Goal: Use online tool/utility: Use online tool/utility

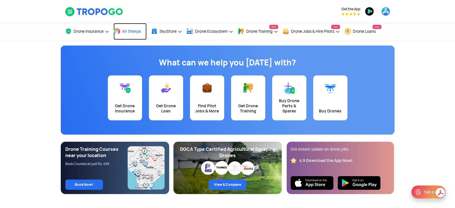
click at [122, 33] on link "Air Sherpa" at bounding box center [130, 31] width 33 height 17
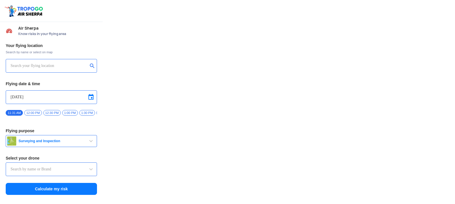
type input "DJI Mini2"
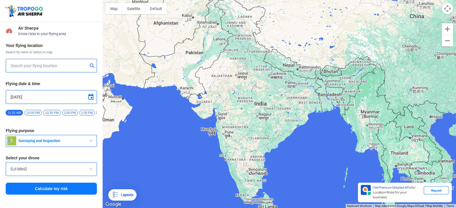
drag, startPoint x: 265, startPoint y: 128, endPoint x: 283, endPoint y: 138, distance: 20.5
click at [281, 133] on div at bounding box center [280, 104] width 354 height 208
drag, startPoint x: 314, startPoint y: 158, endPoint x: 322, endPoint y: 138, distance: 22.1
click at [322, 138] on div at bounding box center [280, 104] width 354 height 208
type input "[STREET_ADDRESS]"
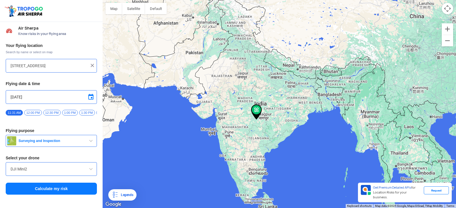
click at [58, 65] on input "[STREET_ADDRESS]" at bounding box center [49, 65] width 77 height 7
click at [93, 63] on img at bounding box center [93, 66] width 6 height 6
click at [72, 64] on input "text" at bounding box center [49, 65] width 77 height 7
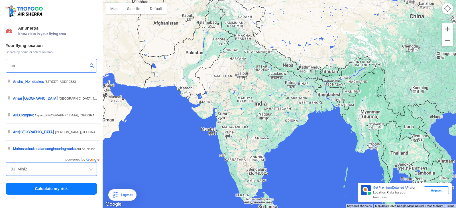
type input "a"
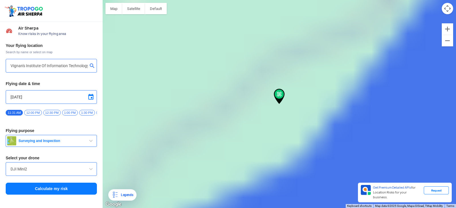
type input "[GEOGRAPHIC_DATA], [GEOGRAPHIC_DATA] 530049, [GEOGRAPHIC_DATA]"
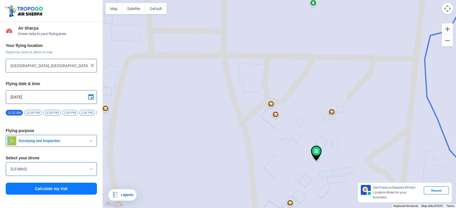
click at [445, 9] on button "Map camera controls" at bounding box center [447, 8] width 11 height 11
click at [448, 9] on button "Map camera controls" at bounding box center [447, 8] width 11 height 11
click at [132, 10] on button "Satellite" at bounding box center [133, 8] width 23 height 11
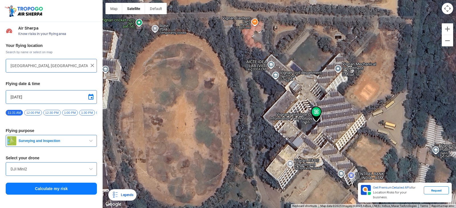
drag, startPoint x: 365, startPoint y: 136, endPoint x: 365, endPoint y: 95, distance: 40.5
click at [365, 95] on div at bounding box center [280, 104] width 354 height 208
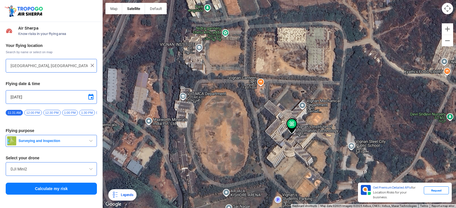
drag, startPoint x: 357, startPoint y: 80, endPoint x: 356, endPoint y: 117, distance: 37.4
click at [351, 102] on div at bounding box center [280, 104] width 354 height 208
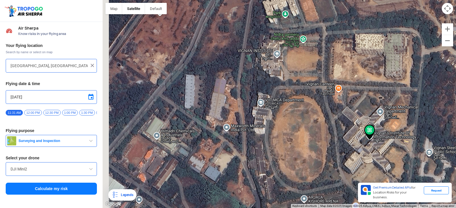
drag, startPoint x: 146, startPoint y: 92, endPoint x: 262, endPoint y: 99, distance: 116.3
click at [262, 99] on div at bounding box center [280, 104] width 354 height 208
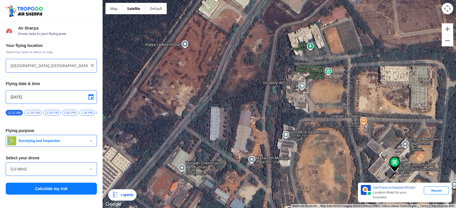
drag, startPoint x: 216, startPoint y: 110, endPoint x: 119, endPoint y: 146, distance: 103.3
click at [142, 144] on div at bounding box center [280, 104] width 354 height 208
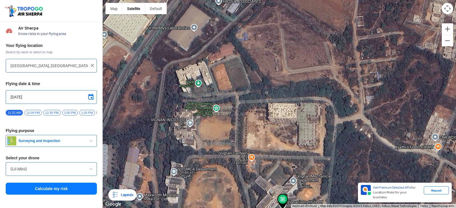
drag, startPoint x: 254, startPoint y: 108, endPoint x: 161, endPoint y: 144, distance: 99.5
click at [169, 142] on div at bounding box center [280, 104] width 354 height 208
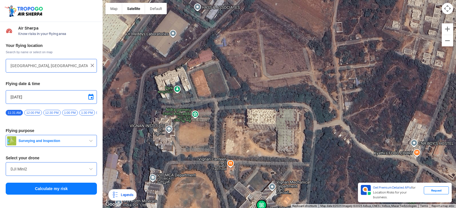
click at [174, 98] on div at bounding box center [280, 104] width 354 height 208
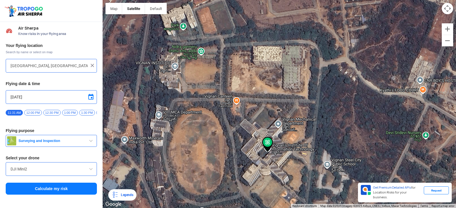
drag, startPoint x: 204, startPoint y: 129, endPoint x: 209, endPoint y: 76, distance: 53.6
click at [209, 76] on div at bounding box center [280, 104] width 354 height 208
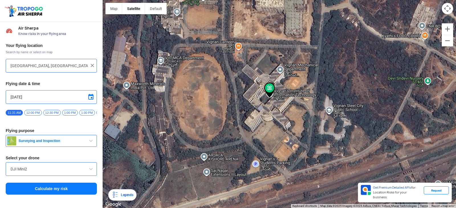
drag, startPoint x: 292, startPoint y: 140, endPoint x: 295, endPoint y: 85, distance: 55.1
click at [295, 85] on div at bounding box center [280, 104] width 354 height 208
click at [270, 87] on img at bounding box center [269, 90] width 11 height 15
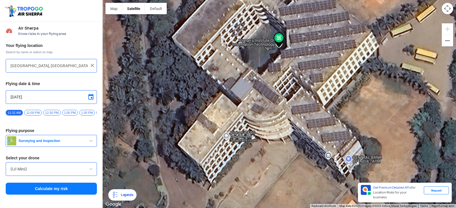
drag, startPoint x: 367, startPoint y: 101, endPoint x: 296, endPoint y: 133, distance: 78.2
click at [296, 133] on div at bounding box center [280, 104] width 354 height 208
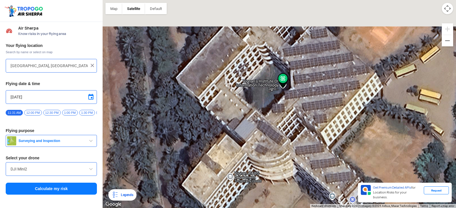
drag, startPoint x: 318, startPoint y: 86, endPoint x: 322, endPoint y: 129, distance: 43.2
click at [322, 129] on div at bounding box center [280, 104] width 354 height 208
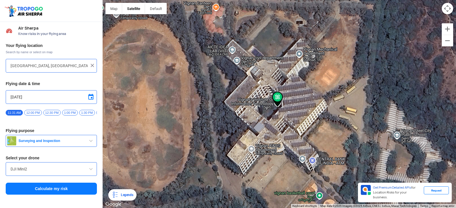
click at [30, 98] on input "[DATE]" at bounding box center [52, 97] width 82 height 7
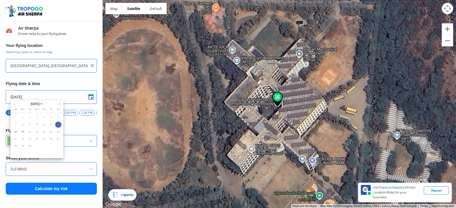
click at [47, 95] on div at bounding box center [228, 104] width 456 height 208
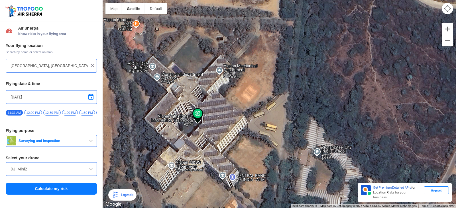
drag, startPoint x: 161, startPoint y: 109, endPoint x: 187, endPoint y: 104, distance: 26.7
click at [187, 104] on div at bounding box center [280, 104] width 354 height 208
click at [91, 144] on span "button" at bounding box center [91, 141] width 7 height 7
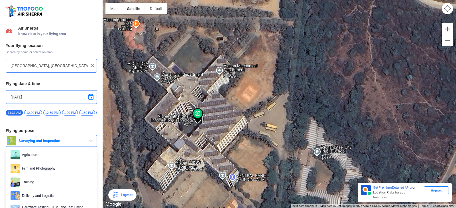
scroll to position [29, 0]
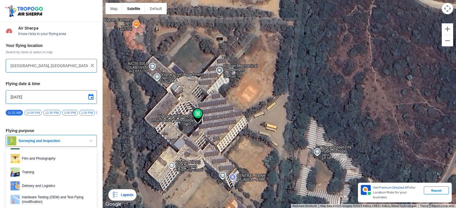
click at [32, 173] on span "Training" at bounding box center [56, 172] width 72 height 9
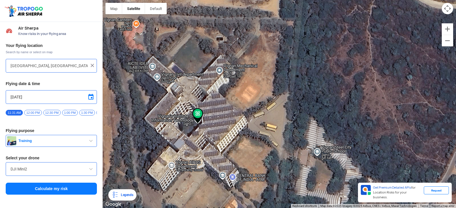
click at [90, 171] on span at bounding box center [91, 169] width 7 height 7
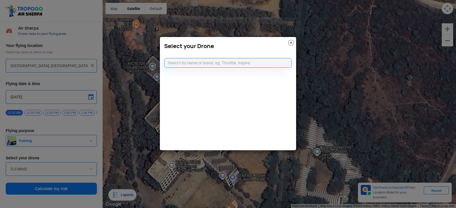
click at [292, 45] on img at bounding box center [291, 43] width 6 height 6
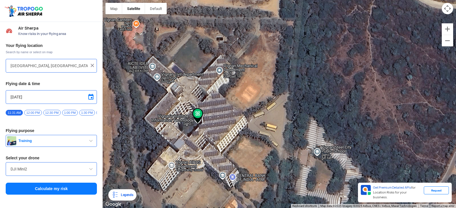
click at [60, 173] on input "DJI Mini2" at bounding box center [52, 169] width 82 height 7
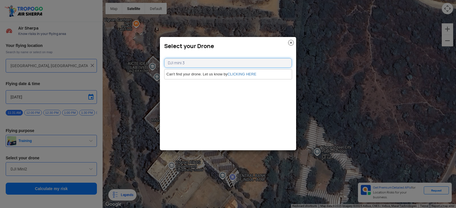
type input "DJI mini 3"
click at [290, 43] on img at bounding box center [291, 43] width 6 height 6
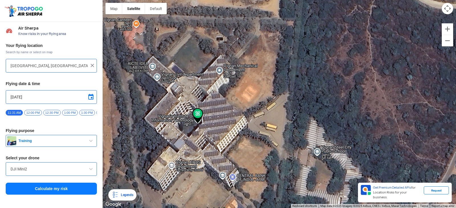
click at [93, 173] on span at bounding box center [91, 169] width 7 height 7
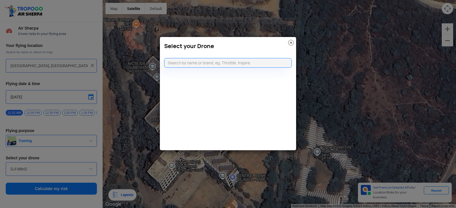
click at [4, 180] on modal-container "Select your Drone" at bounding box center [228, 104] width 456 height 208
click at [292, 44] on img at bounding box center [291, 43] width 6 height 6
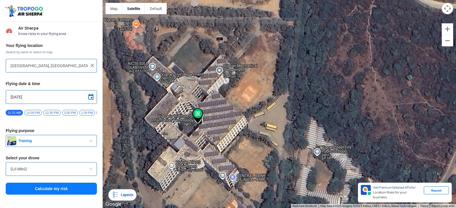
click at [30, 172] on input "DJI Mini2" at bounding box center [52, 169] width 82 height 7
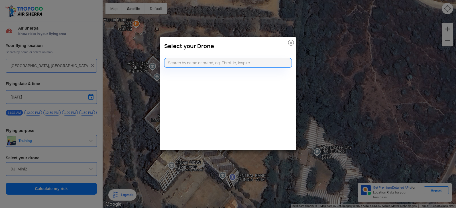
click at [293, 42] on img at bounding box center [291, 43] width 6 height 6
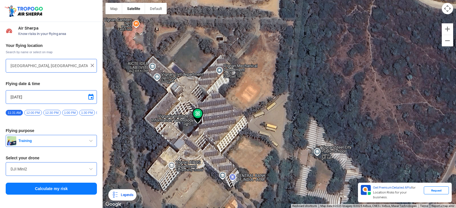
drag, startPoint x: 35, startPoint y: 169, endPoint x: 2, endPoint y: 168, distance: 32.5
click at [2, 168] on div "Your flying location Search by name or select on map [GEOGRAPHIC_DATA], [GEOGRA…" at bounding box center [51, 119] width 103 height 158
click at [93, 173] on span at bounding box center [91, 169] width 7 height 7
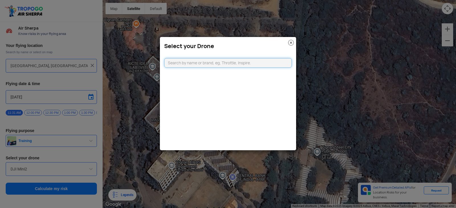
click at [222, 64] on input "text" at bounding box center [228, 63] width 128 height 10
paste input "DJI Mini2"
type input "DJI Mini2"
click at [251, 75] on link "CLICKING HERE" at bounding box center [242, 74] width 29 height 4
click at [291, 42] on img at bounding box center [291, 43] width 6 height 6
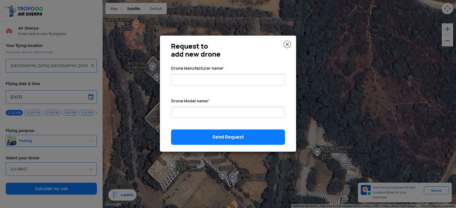
click at [287, 42] on img at bounding box center [287, 44] width 7 height 7
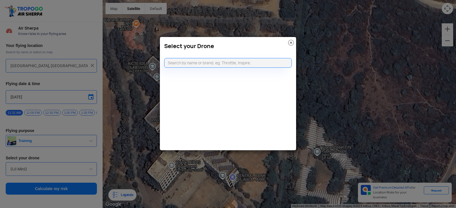
click at [292, 43] on img at bounding box center [291, 43] width 6 height 6
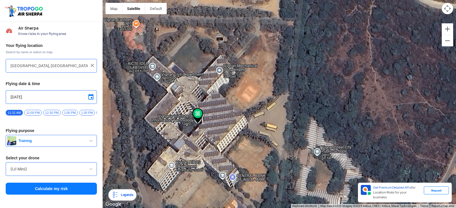
click at [73, 173] on input "DJI Mini2" at bounding box center [52, 169] width 82 height 7
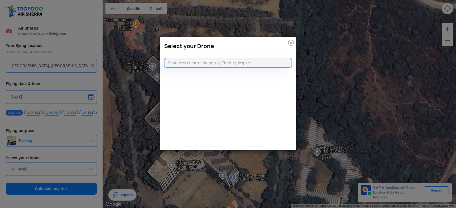
click at [290, 41] on img at bounding box center [291, 43] width 6 height 6
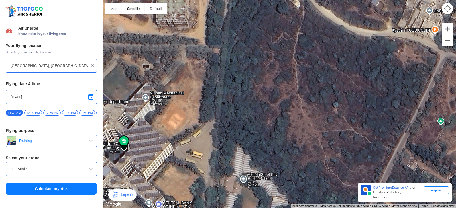
drag, startPoint x: 416, startPoint y: 102, endPoint x: 324, endPoint y: 130, distance: 96.1
click at [324, 130] on div at bounding box center [280, 104] width 354 height 208
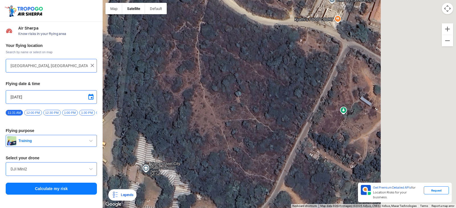
drag, startPoint x: 322, startPoint y: 129, endPoint x: 212, endPoint y: 111, distance: 111.6
click at [212, 111] on div at bounding box center [280, 104] width 354 height 208
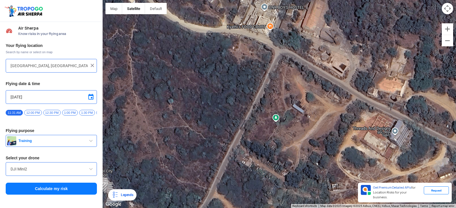
drag, startPoint x: 287, startPoint y: 96, endPoint x: 248, endPoint y: 114, distance: 43.5
click at [248, 114] on div at bounding box center [280, 104] width 354 height 208
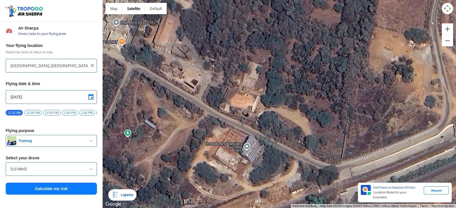
drag, startPoint x: 297, startPoint y: 84, endPoint x: 153, endPoint y: 97, distance: 144.9
click at [153, 97] on div at bounding box center [280, 104] width 354 height 208
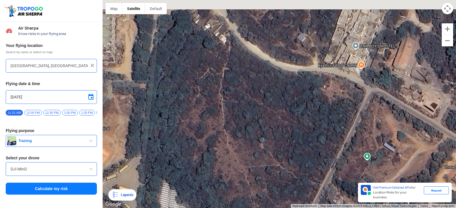
drag, startPoint x: 127, startPoint y: 80, endPoint x: 368, endPoint y: 104, distance: 242.2
click at [368, 104] on div at bounding box center [280, 104] width 354 height 208
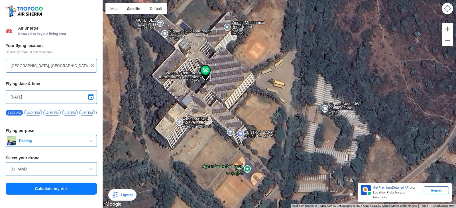
drag, startPoint x: 248, startPoint y: 112, endPoint x: 324, endPoint y: 46, distance: 100.4
click at [375, 5] on div at bounding box center [280, 104] width 354 height 208
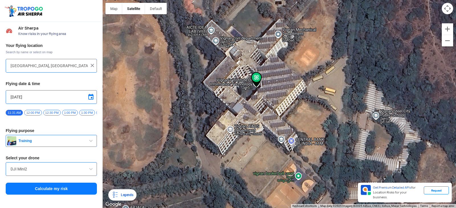
drag, startPoint x: 268, startPoint y: 74, endPoint x: 350, endPoint y: 31, distance: 92.8
click at [350, 31] on div at bounding box center [280, 104] width 354 height 208
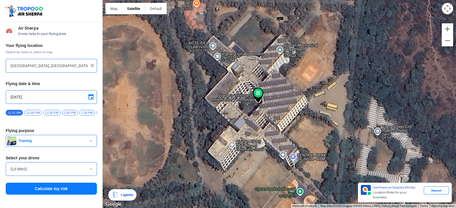
drag, startPoint x: 216, startPoint y: 60, endPoint x: 219, endPoint y: 81, distance: 20.7
click at [219, 81] on div at bounding box center [280, 104] width 354 height 208
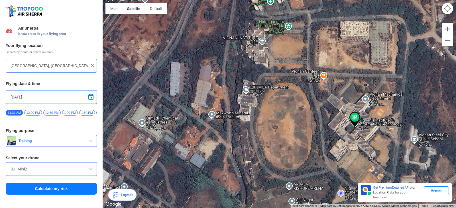
drag, startPoint x: 168, startPoint y: 108, endPoint x: 259, endPoint y: 116, distance: 91.0
click at [259, 117] on div at bounding box center [280, 104] width 354 height 208
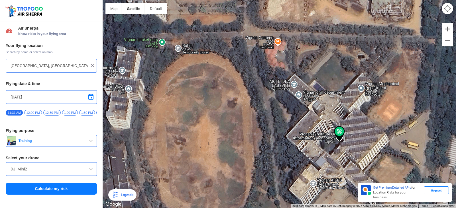
drag, startPoint x: 369, startPoint y: 60, endPoint x: 337, endPoint y: 84, distance: 39.2
click at [337, 84] on div at bounding box center [280, 104] width 354 height 208
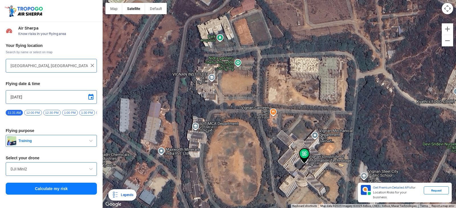
drag, startPoint x: 253, startPoint y: 23, endPoint x: 242, endPoint y: 80, distance: 58.2
click at [242, 80] on div at bounding box center [280, 104] width 354 height 208
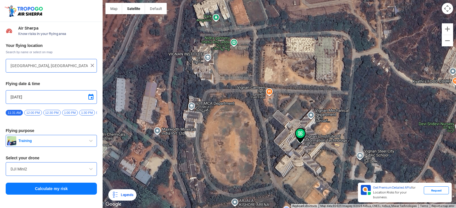
drag, startPoint x: 233, startPoint y: 87, endPoint x: 229, endPoint y: 66, distance: 21.7
click at [229, 66] on div at bounding box center [280, 104] width 354 height 208
click at [83, 189] on button "Calculate my risk" at bounding box center [51, 189] width 91 height 12
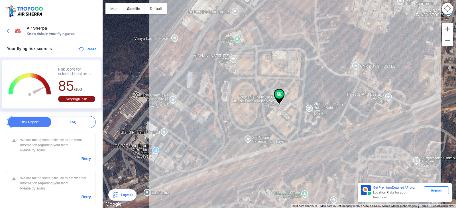
click at [79, 159] on div "Retry" at bounding box center [51, 159] width 79 height 6
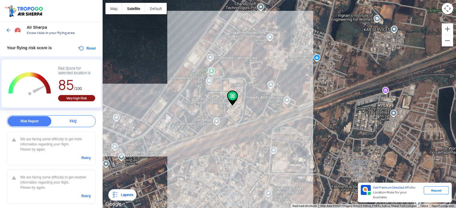
click at [47, 199] on div "We are facing some difficulty to get weather information regarding your flight.…" at bounding box center [51, 187] width 89 height 34
click at [7, 31] on div "Air Sherpa Know risks in your flying area" at bounding box center [51, 30] width 103 height 18
click at [9, 31] on img at bounding box center [9, 30] width 6 height 6
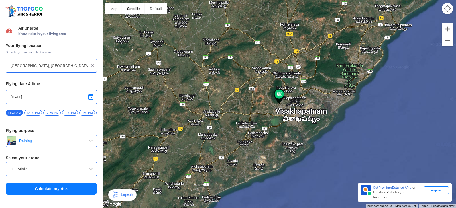
click at [34, 173] on input "DJI Mini2" at bounding box center [52, 169] width 82 height 7
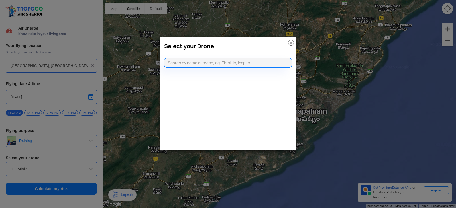
click at [34, 173] on modal-container "Select your Drone" at bounding box center [228, 104] width 456 height 208
click at [34, 172] on modal-container "Select your Drone" at bounding box center [228, 104] width 456 height 208
click at [156, 101] on modal-container "Select your Drone" at bounding box center [228, 104] width 456 height 208
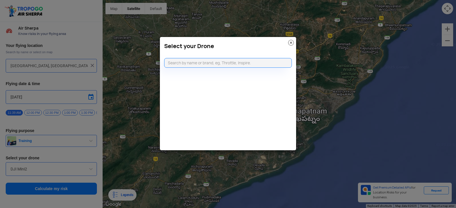
click at [291, 42] on img at bounding box center [291, 43] width 6 height 6
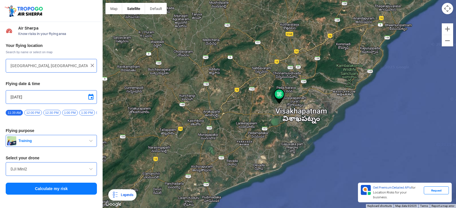
click at [87, 187] on button "Calculate my risk" at bounding box center [51, 189] width 91 height 12
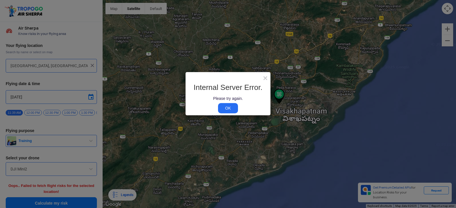
click at [228, 106] on link "OK" at bounding box center [228, 108] width 20 height 10
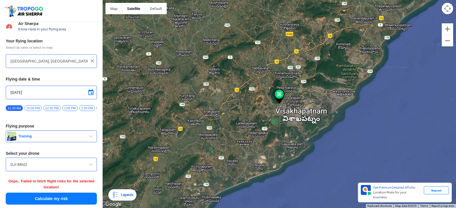
scroll to position [7, 0]
click at [74, 199] on button "Calculate my risk" at bounding box center [51, 199] width 91 height 12
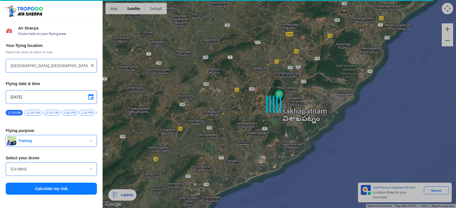
scroll to position [0, 0]
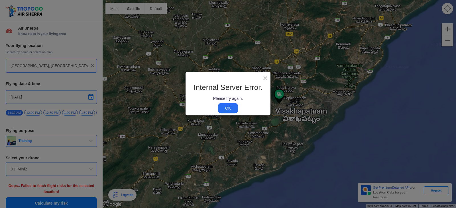
click at [233, 106] on link "OK" at bounding box center [228, 108] width 20 height 10
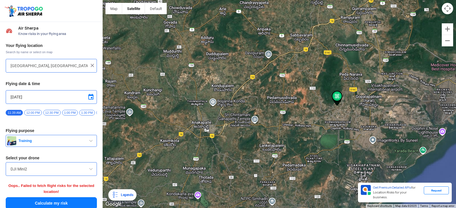
scroll to position [7, 0]
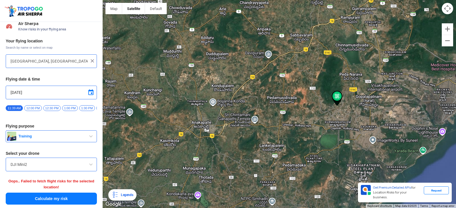
click at [81, 196] on button "Calculate my risk" at bounding box center [51, 199] width 91 height 12
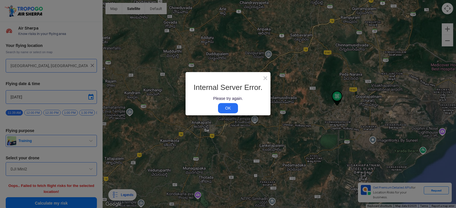
click at [234, 105] on link "OK" at bounding box center [228, 108] width 20 height 10
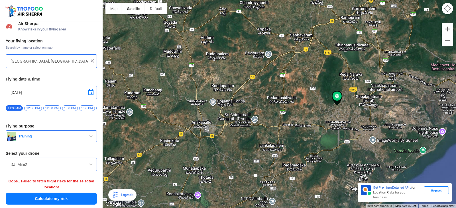
scroll to position [7, 0]
click at [76, 196] on button "Calculate my risk" at bounding box center [51, 199] width 91 height 12
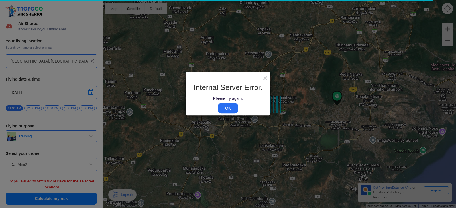
scroll to position [0, 0]
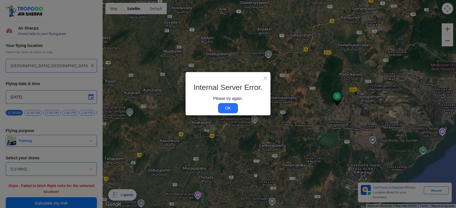
click at [224, 107] on link "OK" at bounding box center [228, 108] width 20 height 10
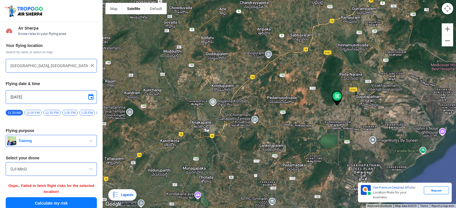
click at [76, 203] on button "Calculate my risk" at bounding box center [51, 204] width 91 height 12
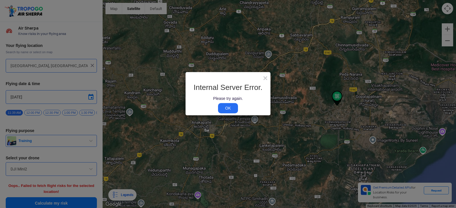
click at [220, 106] on link "OK" at bounding box center [228, 108] width 20 height 10
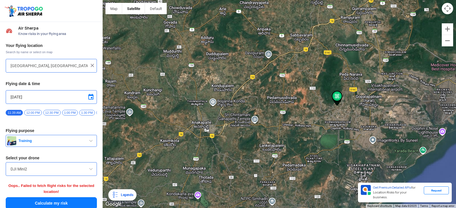
scroll to position [7, 0]
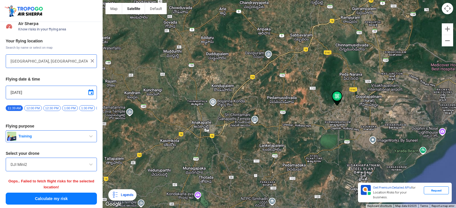
click at [72, 195] on button "Calculate my risk" at bounding box center [51, 199] width 91 height 12
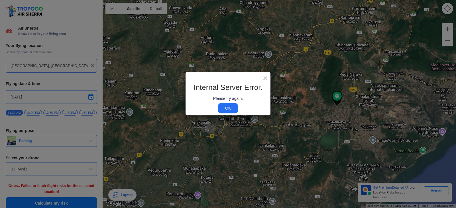
click at [226, 108] on link "OK" at bounding box center [228, 108] width 20 height 10
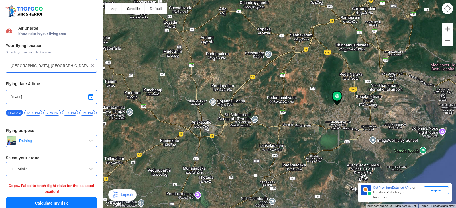
click at [55, 203] on button "Calculate my risk" at bounding box center [51, 204] width 91 height 12
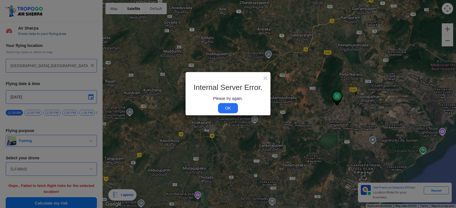
click at [229, 106] on link "OK" at bounding box center [228, 108] width 20 height 10
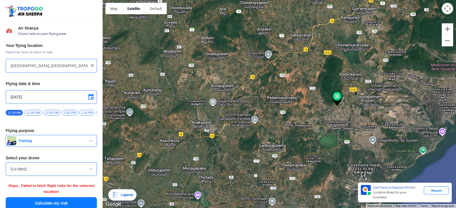
scroll to position [7, 0]
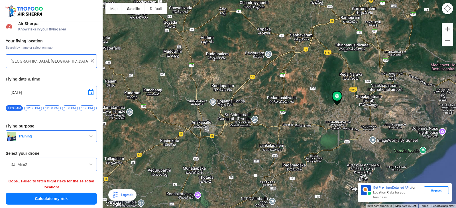
click at [64, 199] on button "Calculate my risk" at bounding box center [51, 199] width 91 height 12
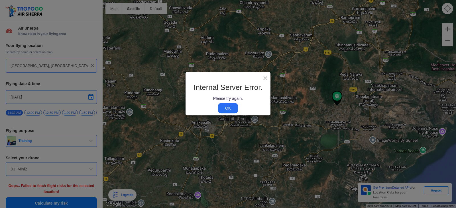
click at [228, 106] on link "OK" at bounding box center [228, 108] width 20 height 10
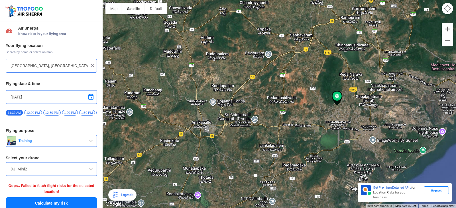
click at [384, 88] on div at bounding box center [280, 104] width 354 height 208
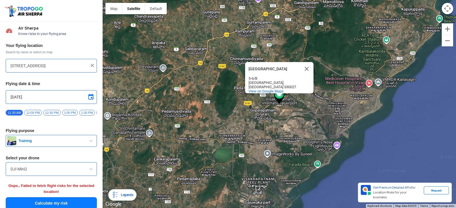
click at [431, 153] on div "[GEOGRAPHIC_DATA] [GEOGRAPHIC_DATA] 5-6/[GEOGRAPHIC_DATA], [GEOGRAPHIC_DATA] 53…" at bounding box center [280, 104] width 354 height 208
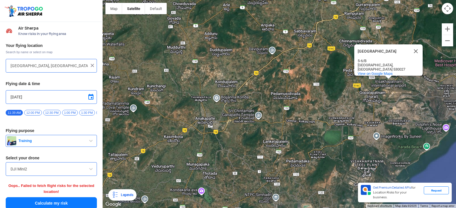
drag, startPoint x: 123, startPoint y: 105, endPoint x: 386, endPoint y: 136, distance: 264.0
click at [386, 136] on div "[GEOGRAPHIC_DATA] [GEOGRAPHIC_DATA] 5-6/[GEOGRAPHIC_DATA], [GEOGRAPHIC_DATA] 53…" at bounding box center [280, 104] width 354 height 208
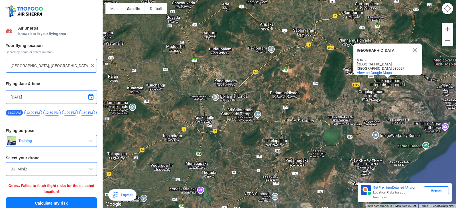
click at [316, 96] on div "[GEOGRAPHIC_DATA] [GEOGRAPHIC_DATA] 5-6/[GEOGRAPHIC_DATA], [GEOGRAPHIC_DATA] 53…" at bounding box center [280, 104] width 354 height 208
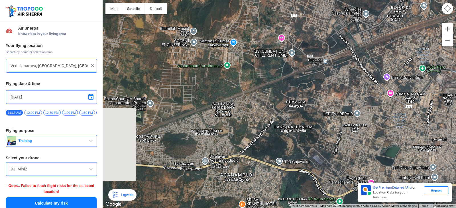
drag, startPoint x: 272, startPoint y: 110, endPoint x: 314, endPoint y: 129, distance: 46.6
click at [314, 129] on div "[GEOGRAPHIC_DATA] [GEOGRAPHIC_DATA] 5-6/[GEOGRAPHIC_DATA], [GEOGRAPHIC_DATA] 53…" at bounding box center [280, 104] width 354 height 208
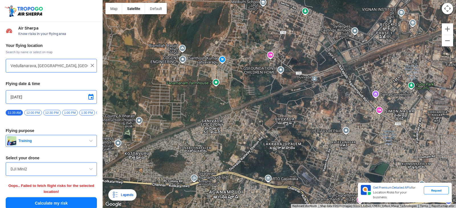
drag, startPoint x: 377, startPoint y: 80, endPoint x: 320, endPoint y: 133, distance: 77.9
click at [320, 133] on div "[GEOGRAPHIC_DATA] [GEOGRAPHIC_DATA] 5-6/[GEOGRAPHIC_DATA], [GEOGRAPHIC_DATA] 53…" at bounding box center [280, 104] width 354 height 208
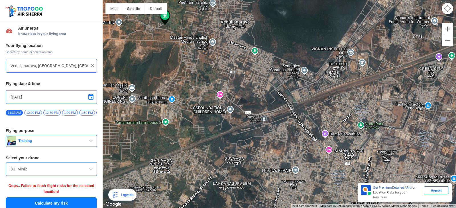
click at [361, 62] on div "[GEOGRAPHIC_DATA] [GEOGRAPHIC_DATA] 5-6/[GEOGRAPHIC_DATA], [GEOGRAPHIC_DATA] 53…" at bounding box center [280, 104] width 354 height 208
type input "[GEOGRAPHIC_DATA], [GEOGRAPHIC_DATA] 530049, [GEOGRAPHIC_DATA]"
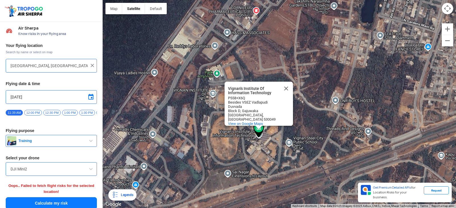
drag, startPoint x: 240, startPoint y: 123, endPoint x: 277, endPoint y: 144, distance: 42.5
click at [273, 145] on div "Vignan's Institute Of Information Technology Vignan's Institute Of Information …" at bounding box center [280, 104] width 354 height 208
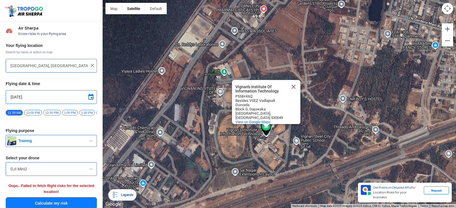
click at [295, 80] on button "Close" at bounding box center [294, 87] width 14 height 14
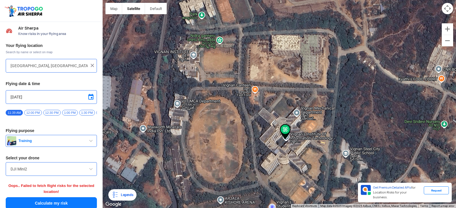
click at [63, 204] on button "Calculate my risk" at bounding box center [51, 204] width 91 height 12
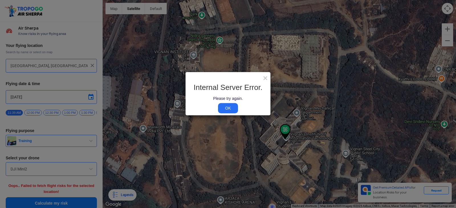
click at [228, 108] on link "OK" at bounding box center [228, 108] width 20 height 10
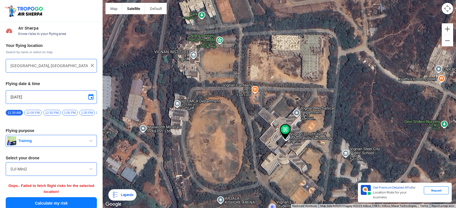
click at [187, 166] on div at bounding box center [280, 104] width 354 height 208
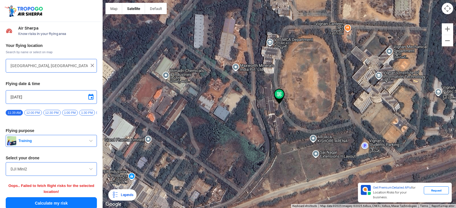
click at [51, 203] on button "Calculate my risk" at bounding box center [51, 204] width 91 height 12
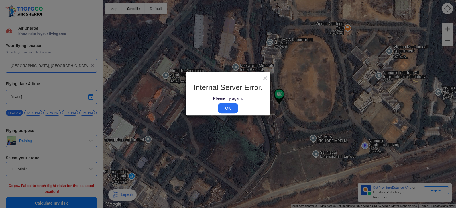
click at [229, 109] on link "OK" at bounding box center [228, 108] width 20 height 10
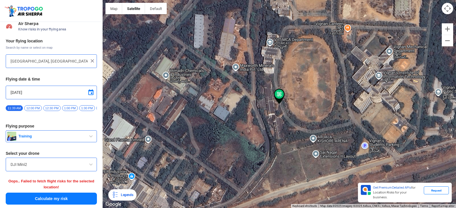
scroll to position [7, 0]
click at [80, 163] on input "DJI Mini2" at bounding box center [52, 164] width 82 height 7
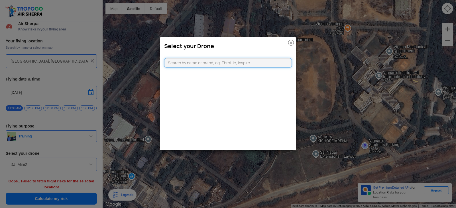
click at [182, 64] on input "text" at bounding box center [228, 63] width 128 height 10
click at [120, 105] on modal-container "Select your Drone" at bounding box center [228, 104] width 456 height 208
click at [291, 46] on h3 "Select your Drone" at bounding box center [228, 46] width 128 height 7
click at [291, 41] on img at bounding box center [291, 43] width 6 height 6
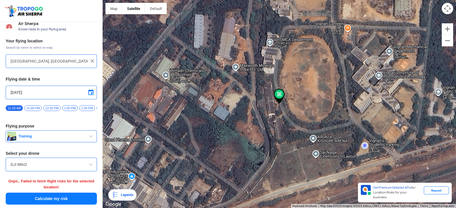
click at [72, 199] on button "Calculate my risk" at bounding box center [51, 199] width 91 height 12
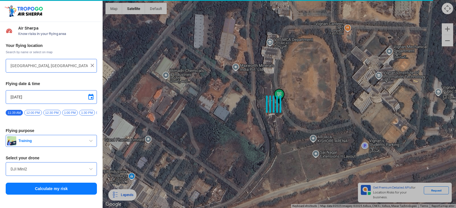
scroll to position [0, 0]
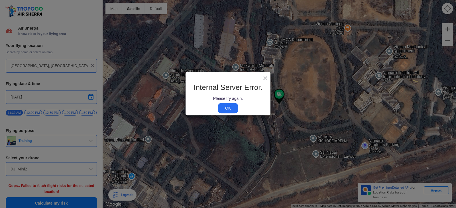
click at [234, 106] on link "OK" at bounding box center [228, 108] width 20 height 10
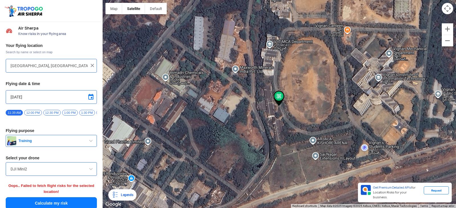
click at [79, 203] on button "Calculate my risk" at bounding box center [51, 204] width 91 height 12
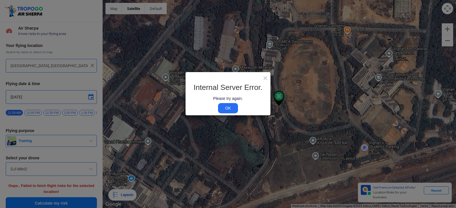
click at [221, 108] on link "OK" at bounding box center [228, 108] width 20 height 10
